Goal: Task Accomplishment & Management: Manage account settings

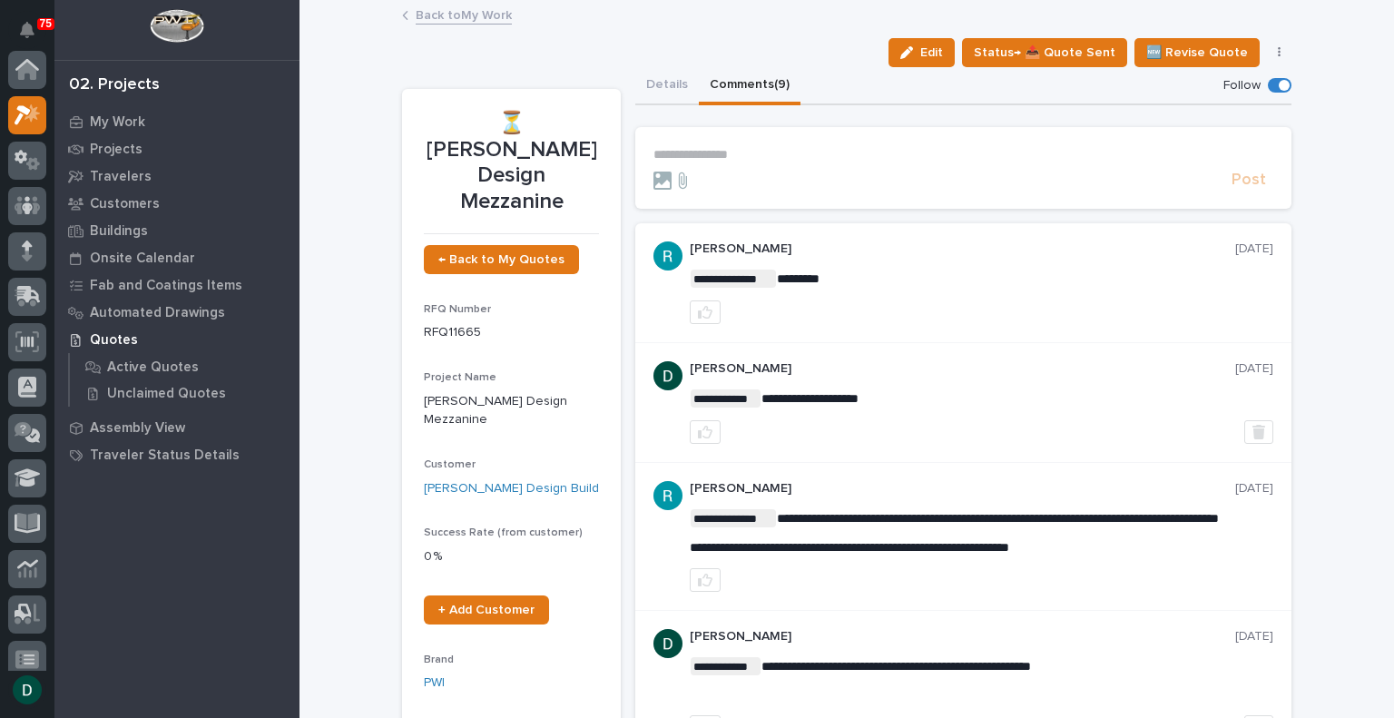
click at [486, 14] on link "Back to My Work" at bounding box center [464, 14] width 96 height 21
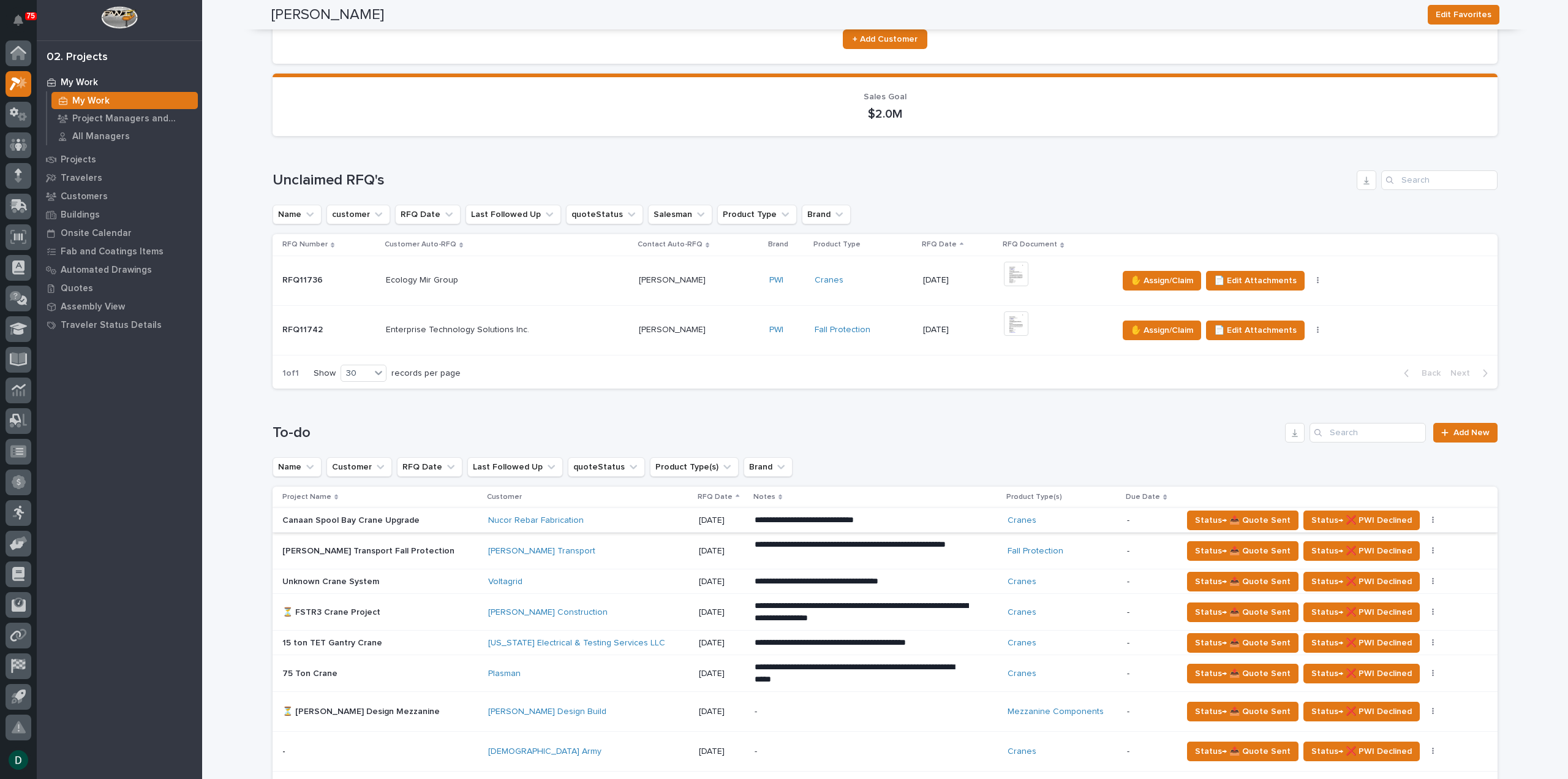
scroll to position [306, 0]
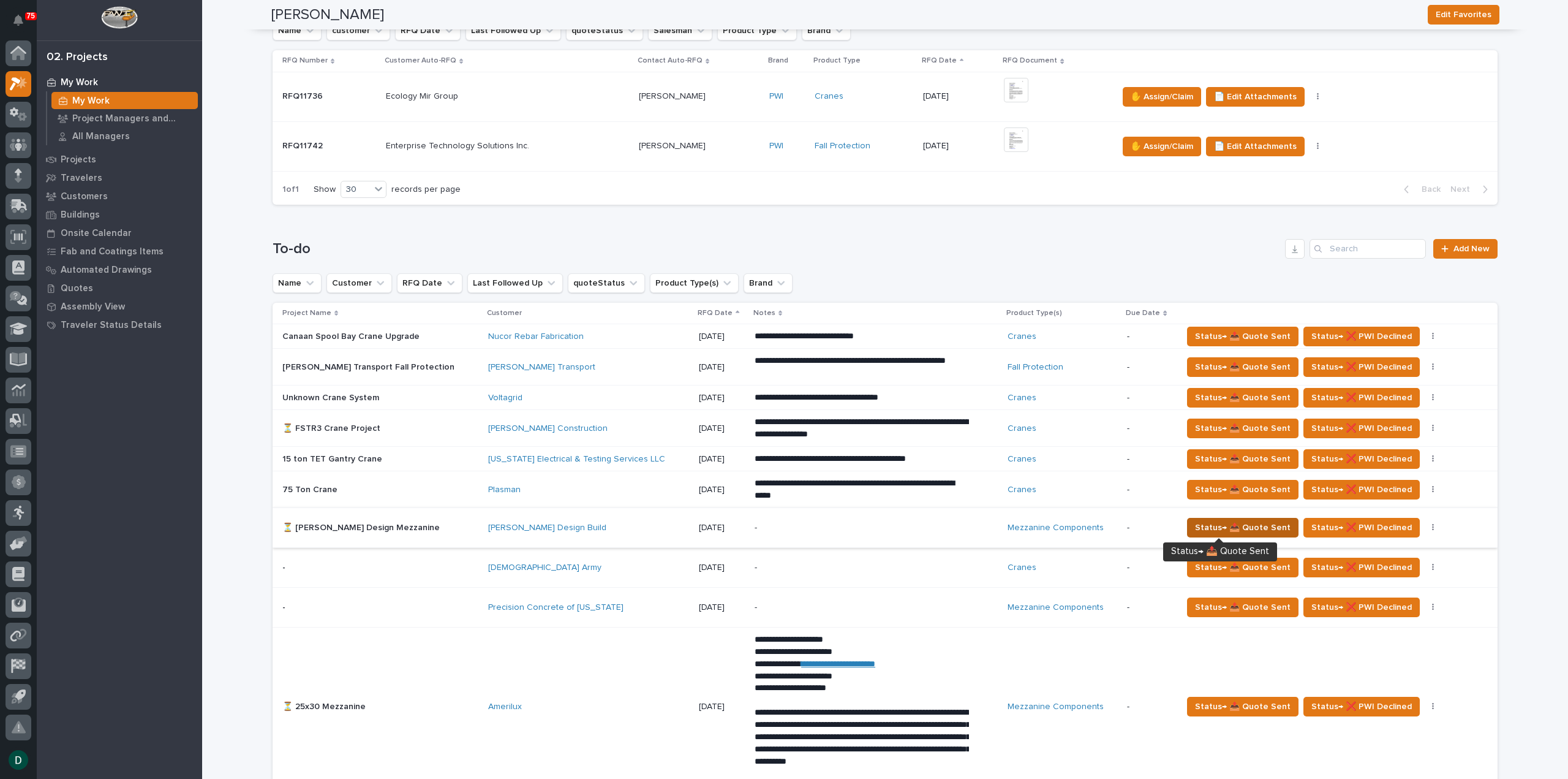
click at [940, 484] on span "Status→ 📤 Quote Sent" at bounding box center [1243, 528] width 96 height 15
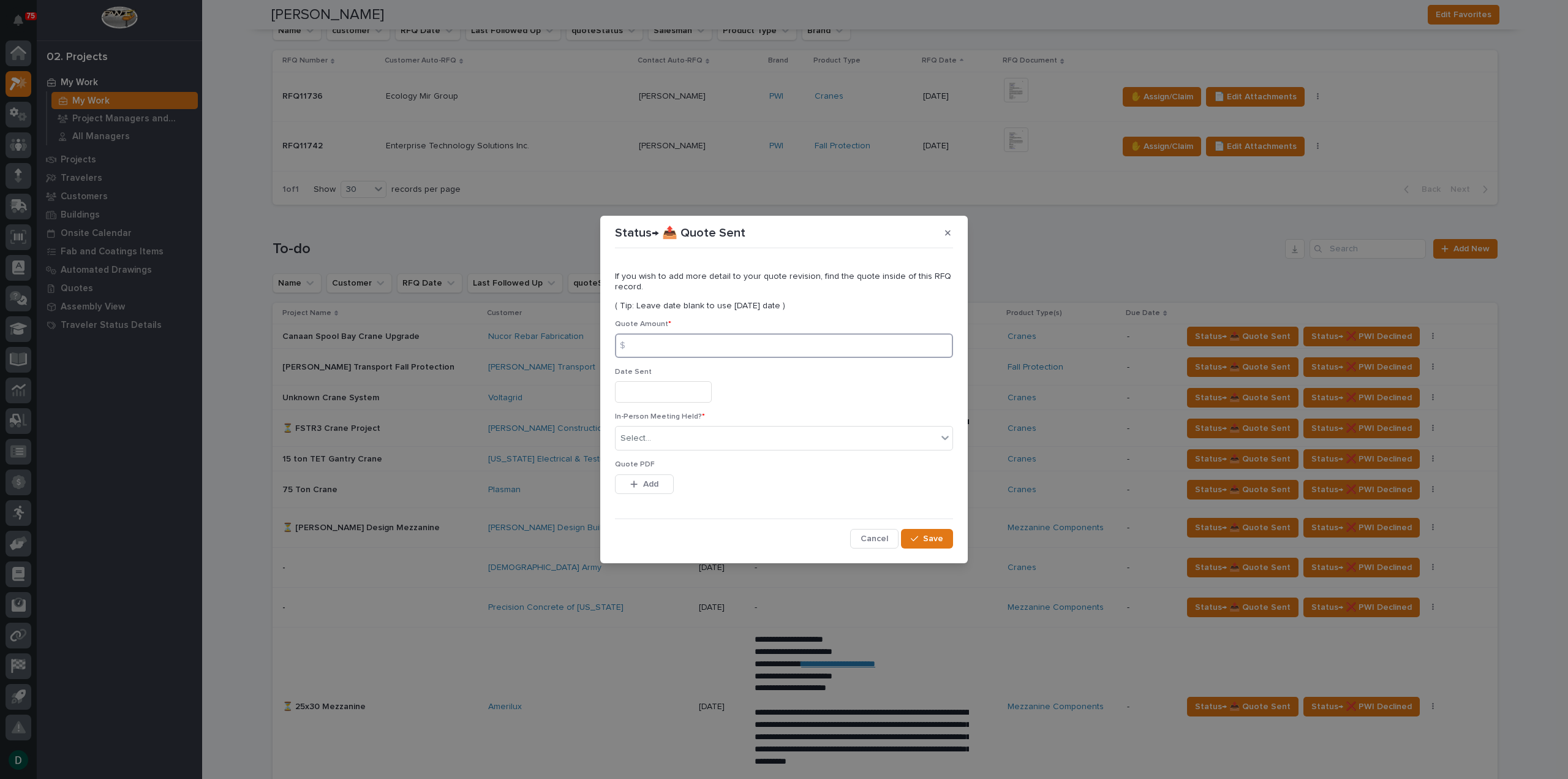
click at [651, 344] on input at bounding box center [784, 346] width 338 height 24
type input "70189"
click at [668, 398] on input "text" at bounding box center [663, 392] width 97 height 22
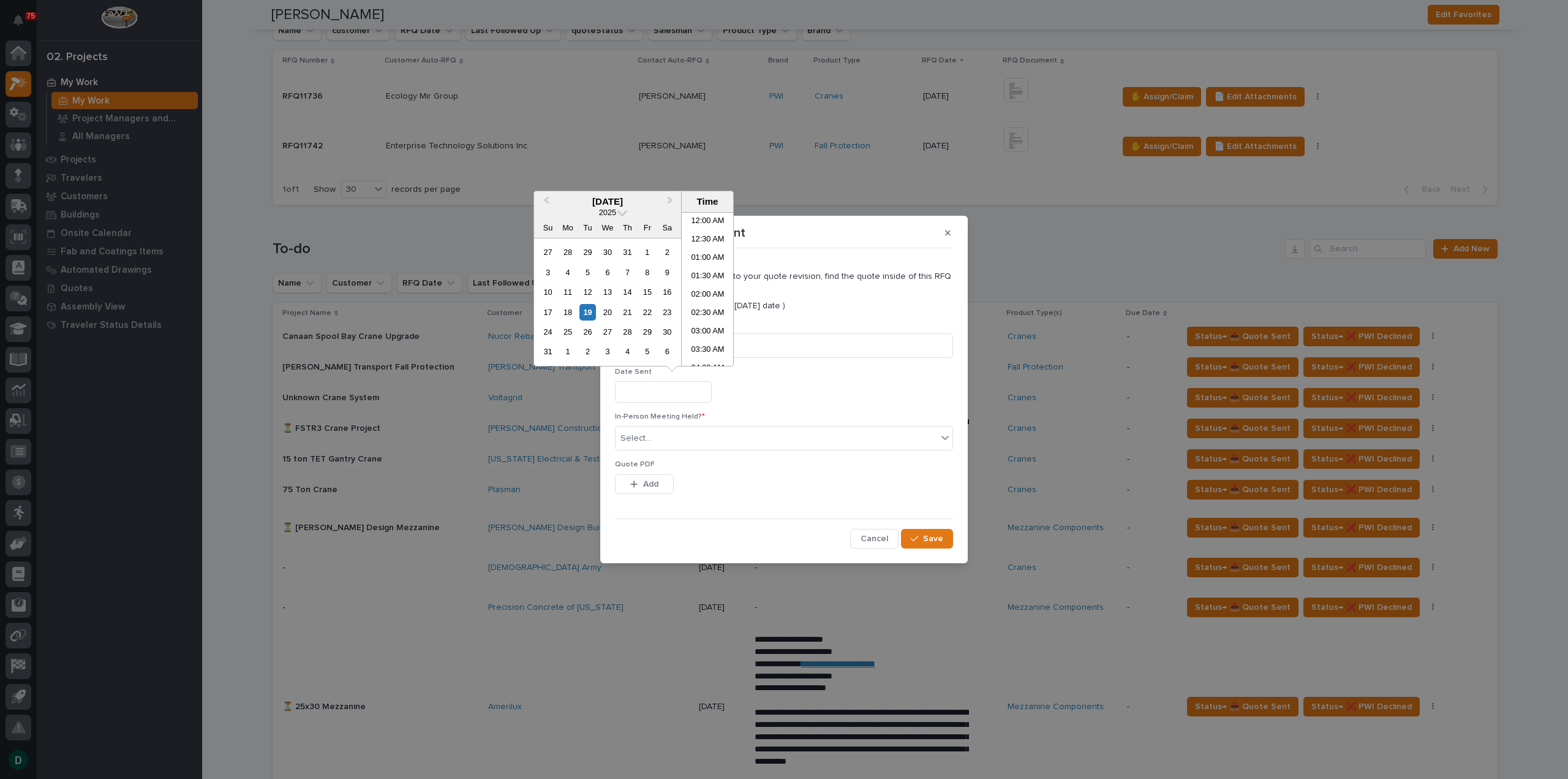
scroll to position [263, 0]
click at [592, 313] on div "19" at bounding box center [588, 312] width 17 height 17
type input "**********"
click at [687, 438] on div "Select..." at bounding box center [776, 438] width 321 height 20
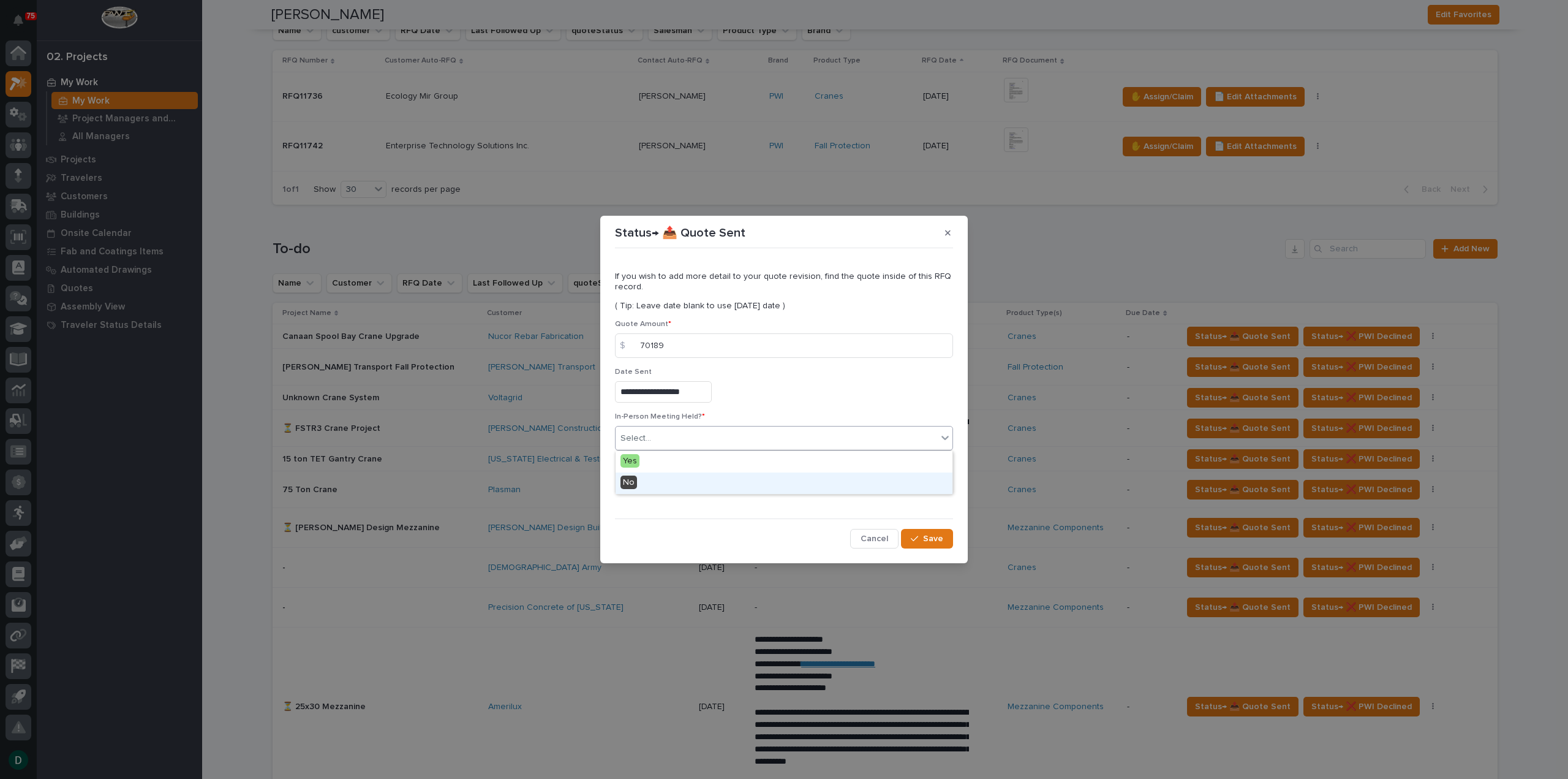
click at [661, 484] on div "No" at bounding box center [784, 483] width 337 height 22
click at [660, 483] on button "Add" at bounding box center [644, 483] width 59 height 20
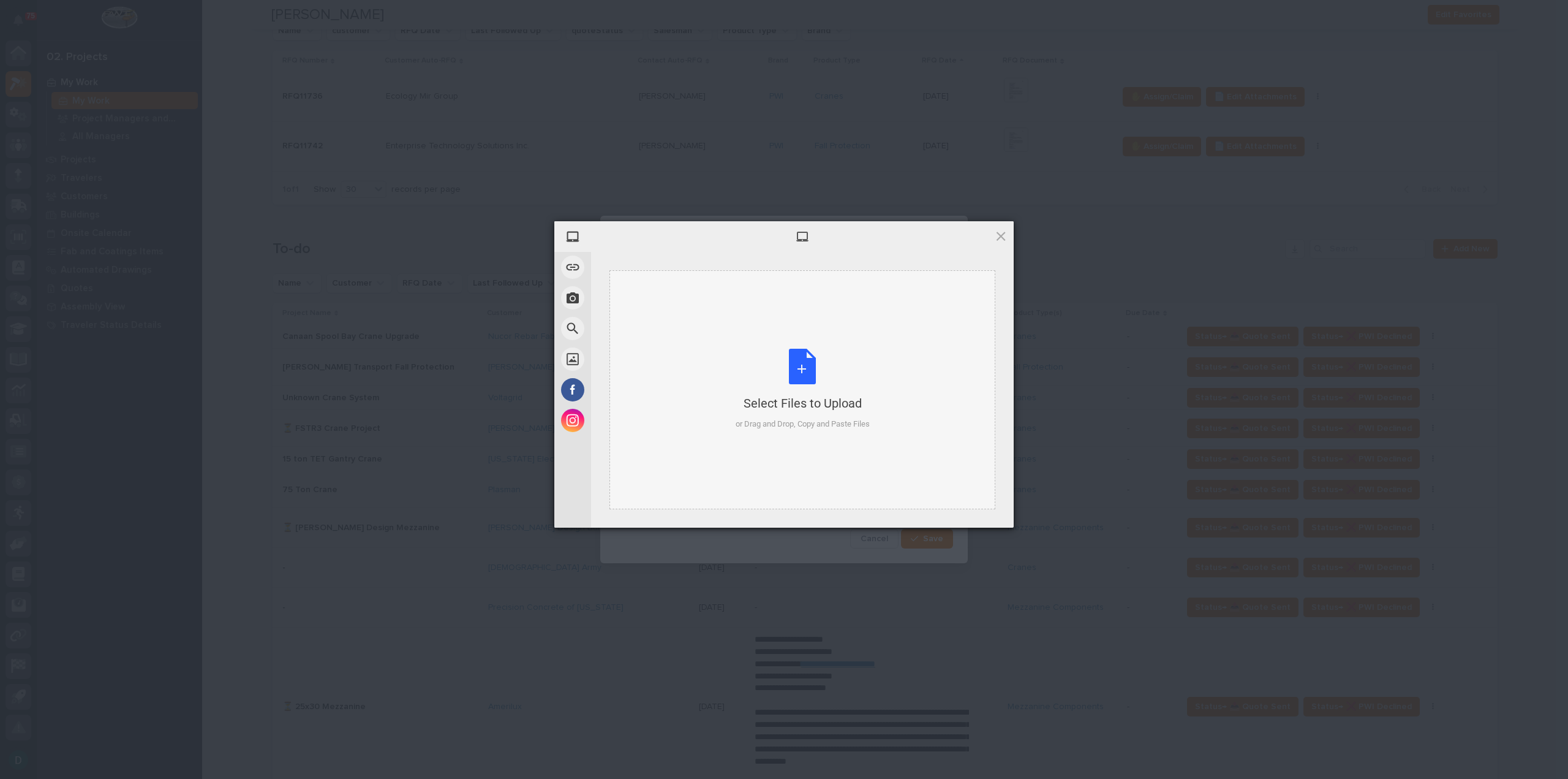
click at [798, 365] on div "Select Files to Upload or Drag and Drop, Copy and Paste Files" at bounding box center [803, 389] width 134 height 82
click at [940, 484] on span "Upload 1" at bounding box center [977, 511] width 62 height 23
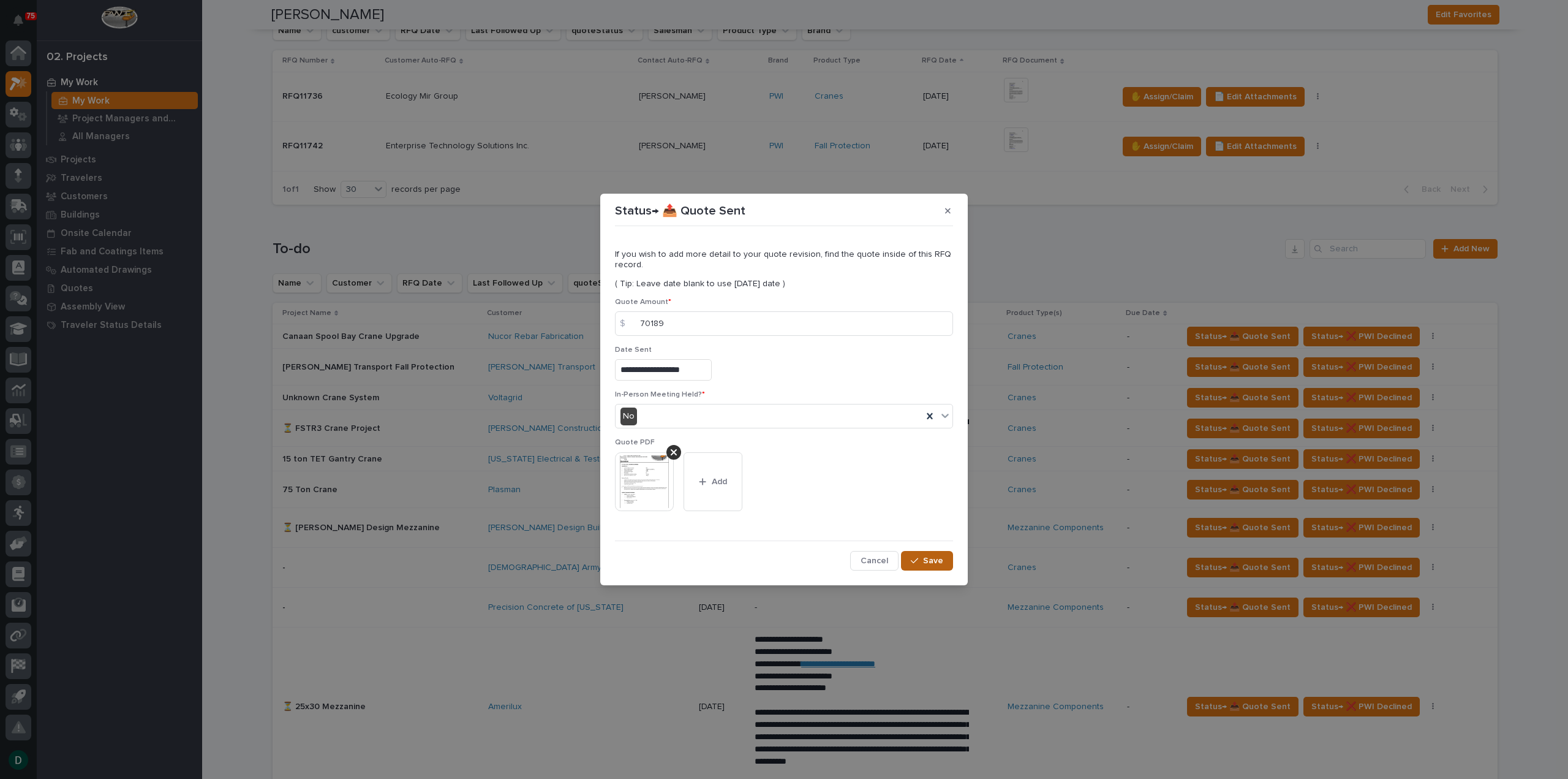
click at [921, 484] on button "Save" at bounding box center [927, 560] width 52 height 20
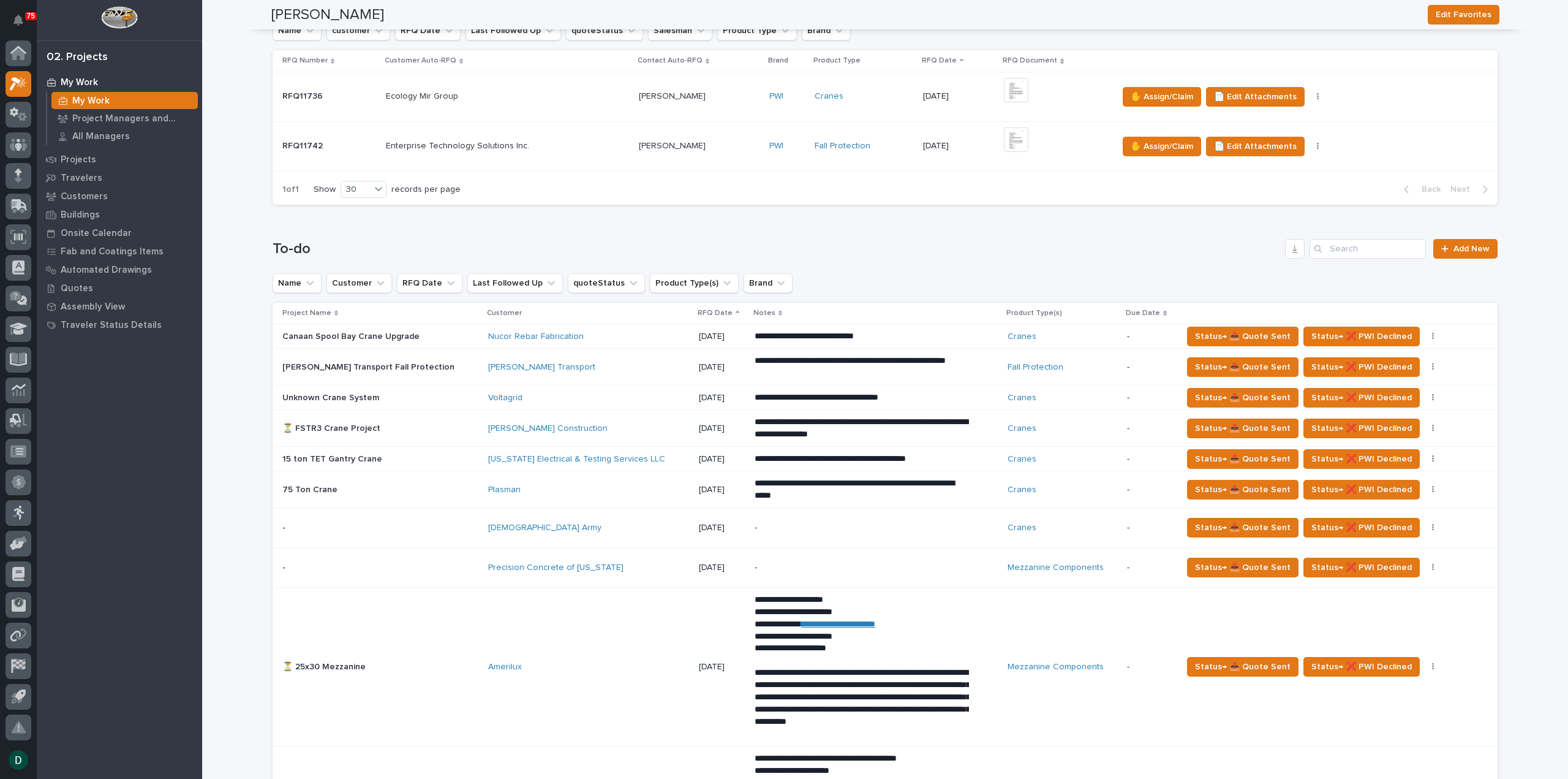
scroll to position [0, 0]
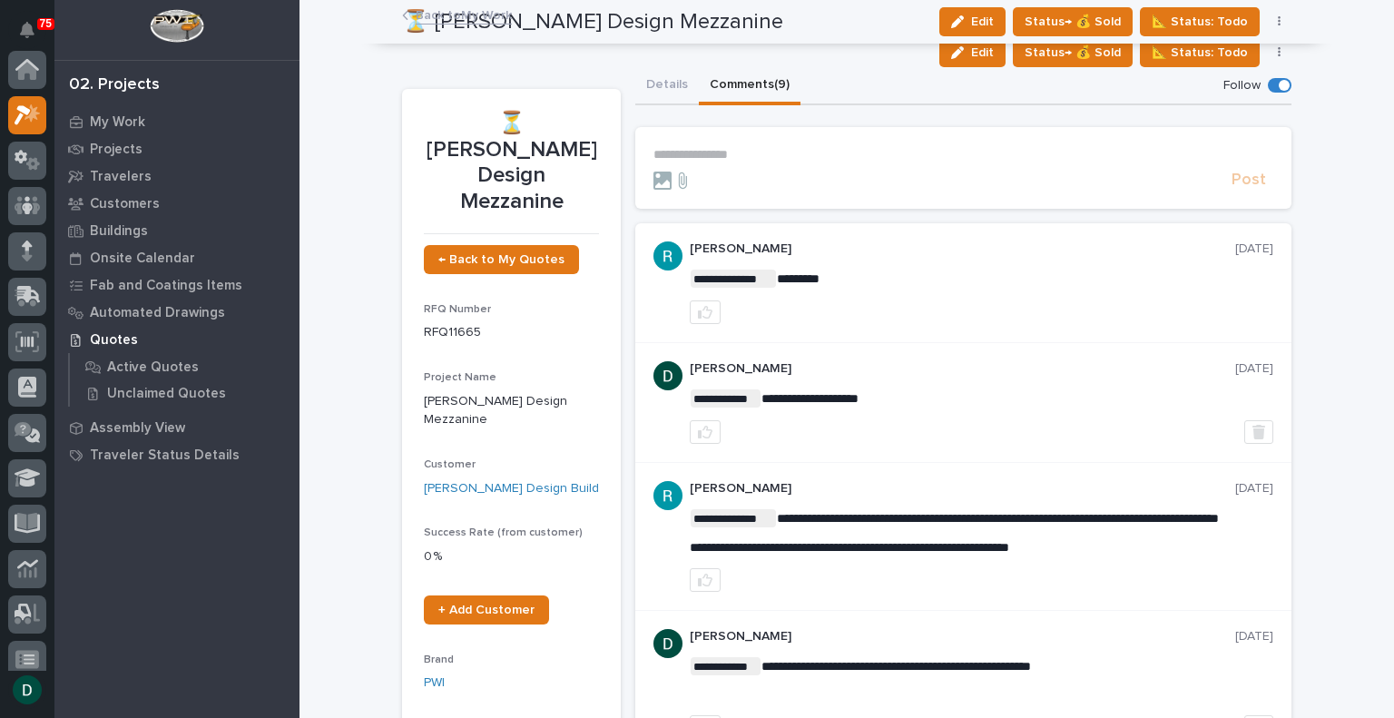
scroll to position [344, 0]
